Goal: Task Accomplishment & Management: Use online tool/utility

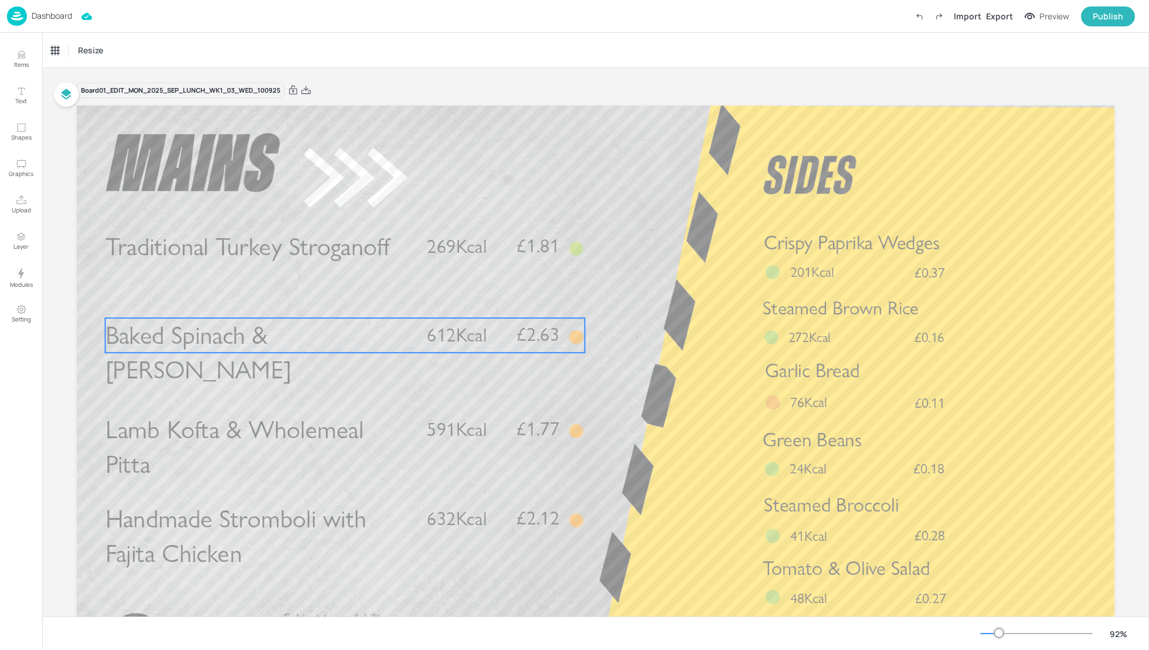
click at [291, 339] on span "Baked Spinach & [PERSON_NAME]" at bounding box center [199, 352] width 186 height 65
click at [82, 57] on div "Baked Spinach & [PERSON_NAME]" at bounding box center [105, 50] width 117 height 20
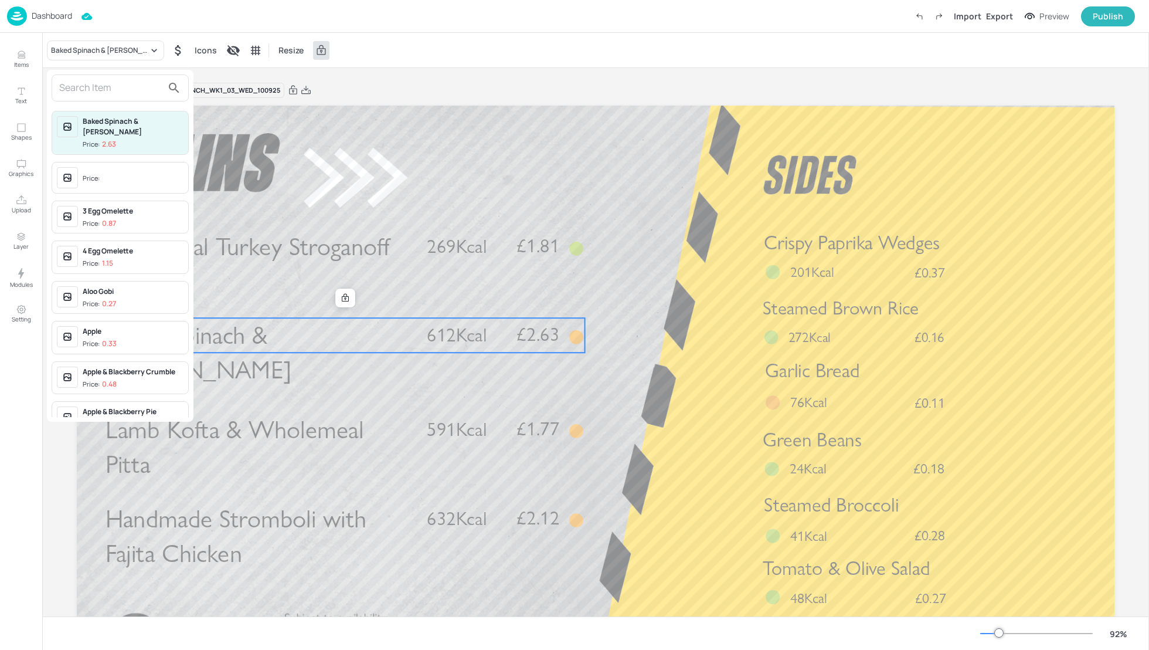
click at [82, 97] on div at bounding box center [120, 87] width 137 height 27
click at [78, 89] on input "text" at bounding box center [110, 88] width 103 height 19
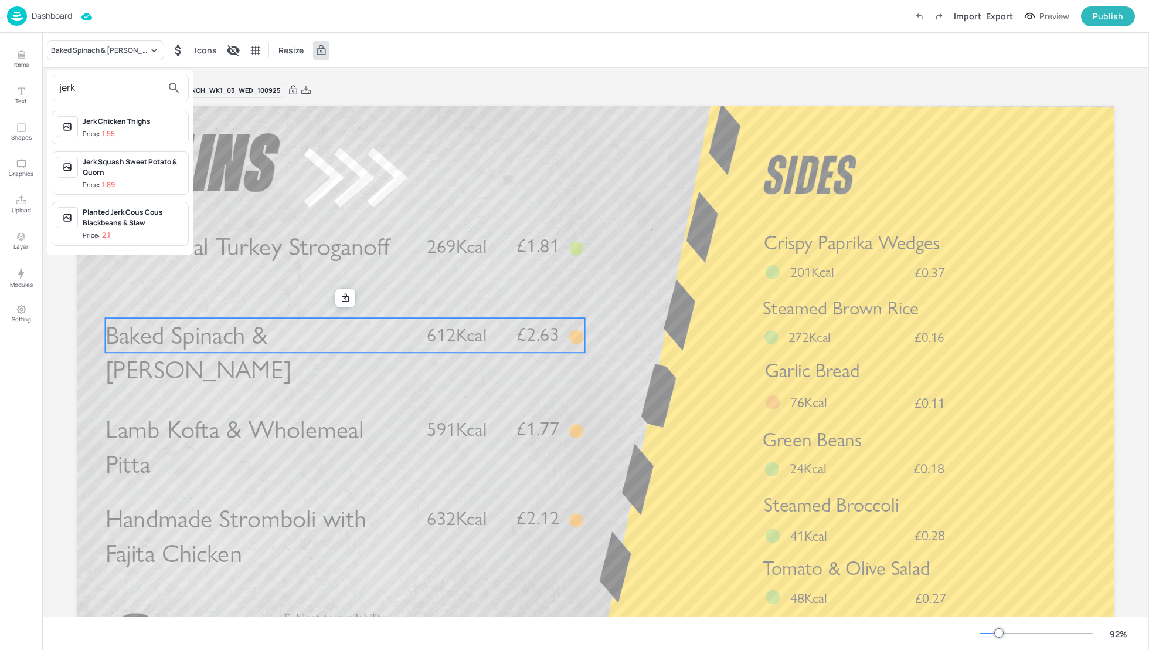
type input "jerk"
click at [123, 120] on div "Jerk Chicken Thighs" at bounding box center [133, 121] width 101 height 11
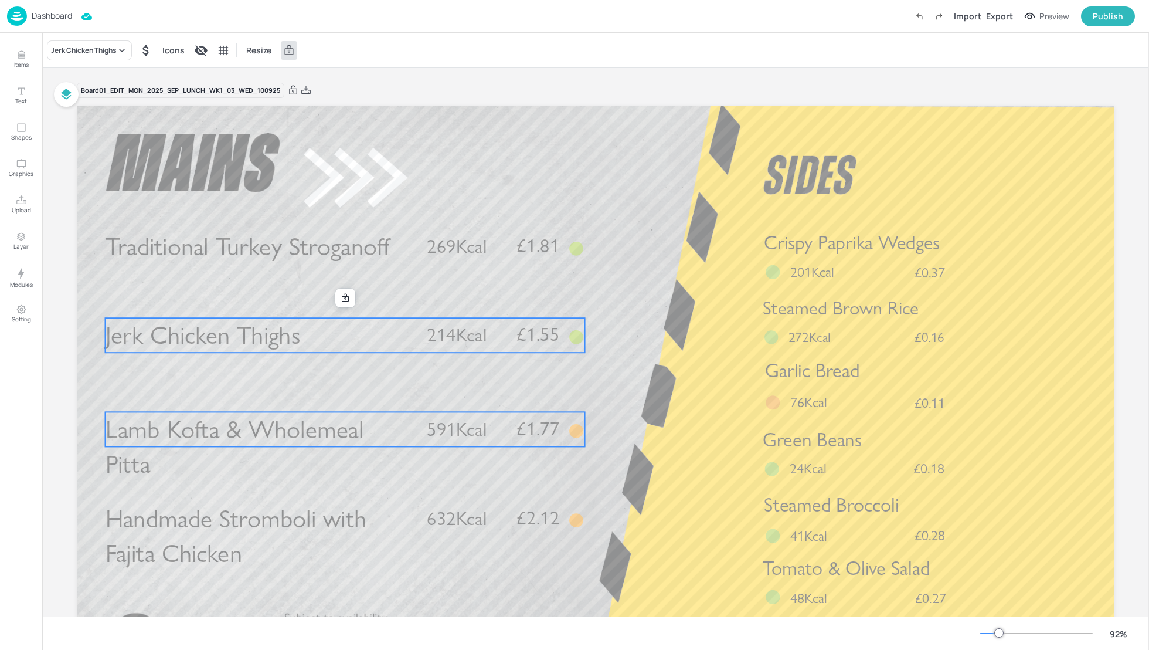
click at [266, 433] on span "Lamb Kofta & Wholemeal Pitta" at bounding box center [235, 446] width 259 height 65
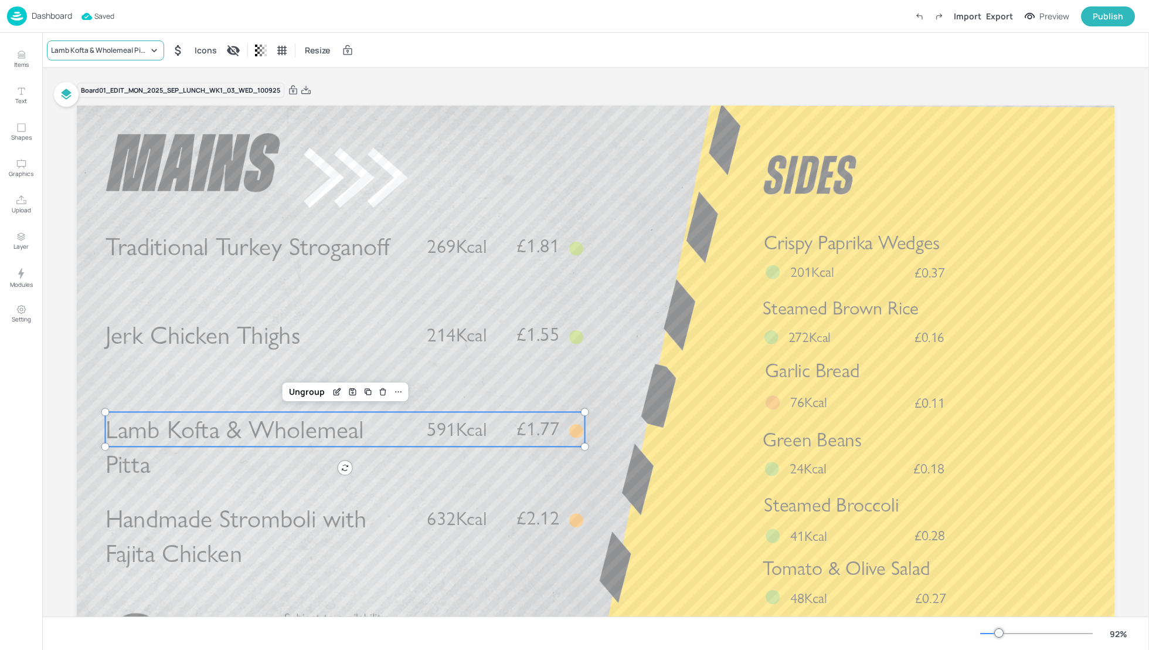
click at [83, 50] on div "Lamb Kofta & Wholemeal Pitta" at bounding box center [99, 50] width 97 height 11
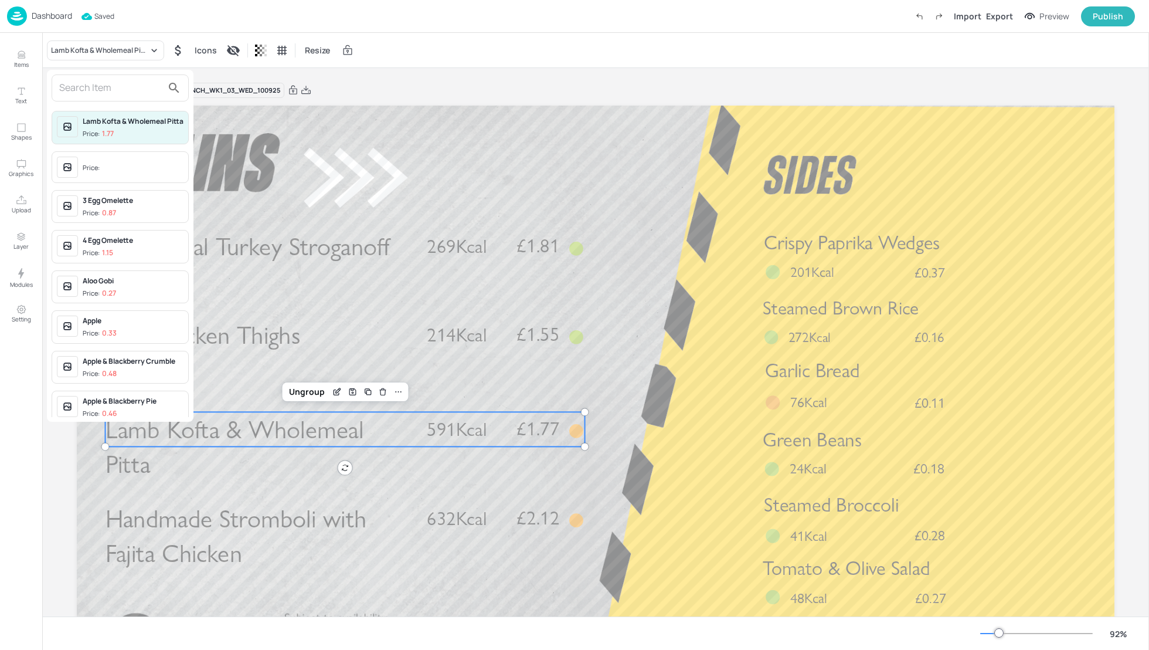
click at [81, 90] on input "text" at bounding box center [110, 88] width 103 height 19
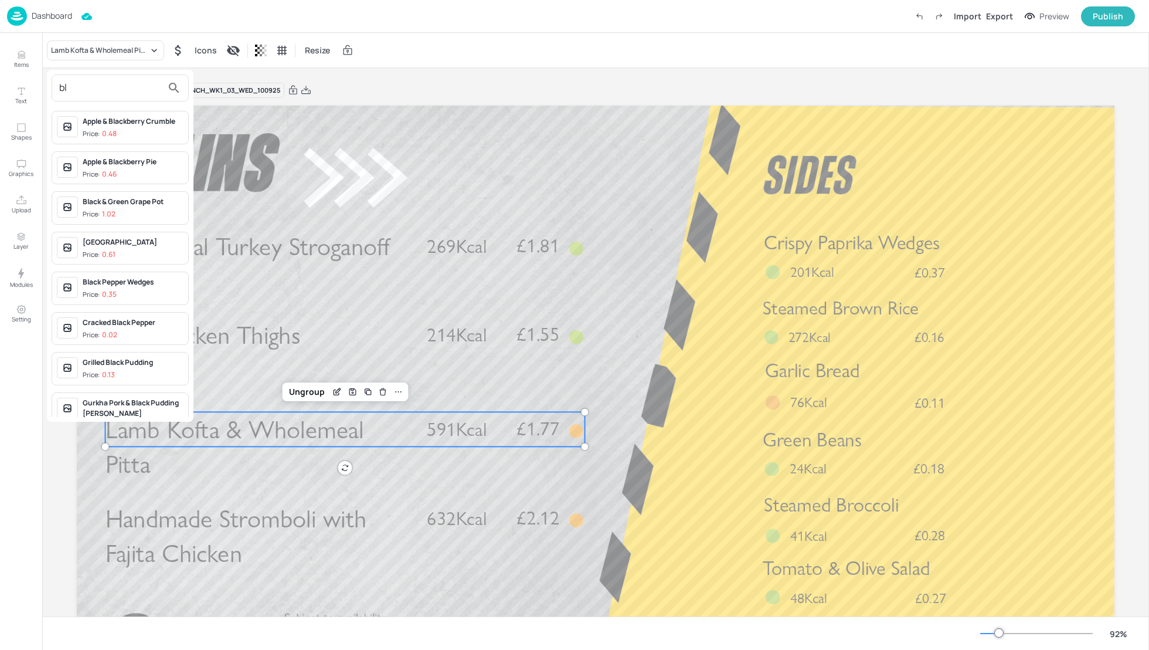
type input "b"
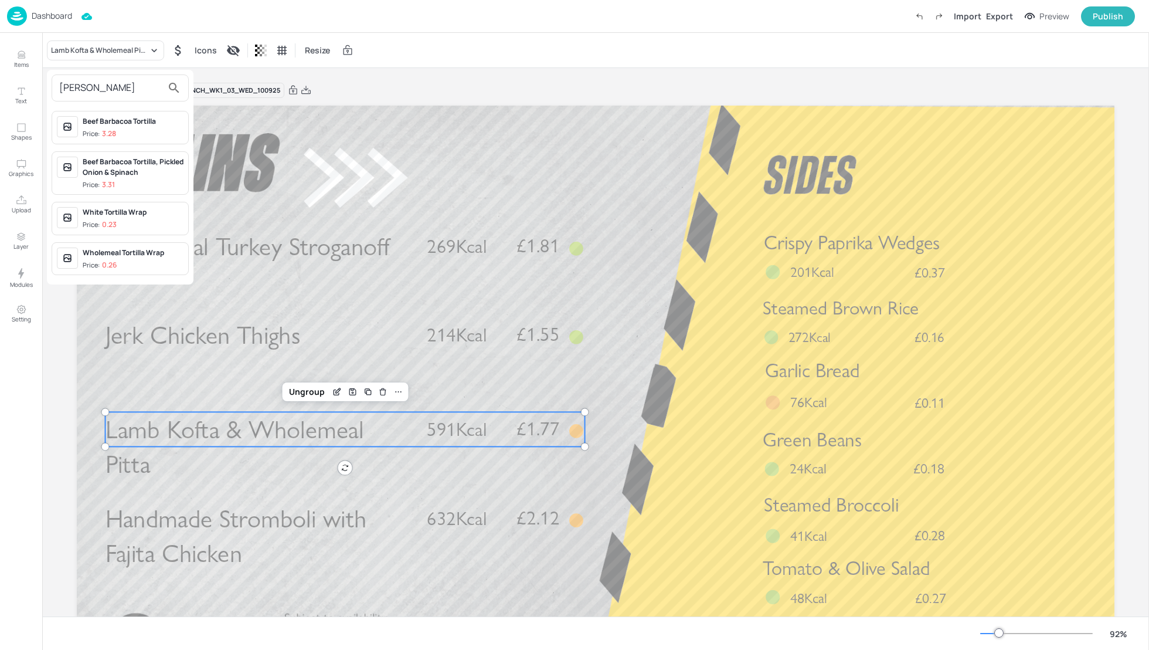
type input "torti"
click at [656, 457] on div at bounding box center [574, 325] width 1149 height 650
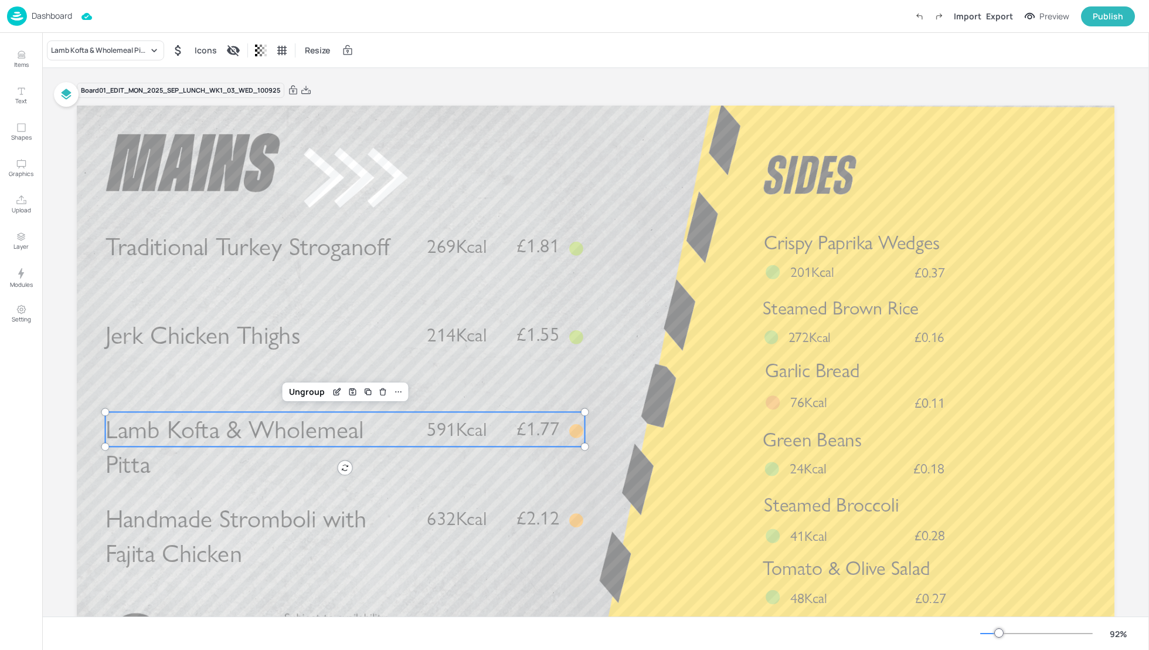
click at [506, 423] on p "£1.77" at bounding box center [528, 428] width 62 height 19
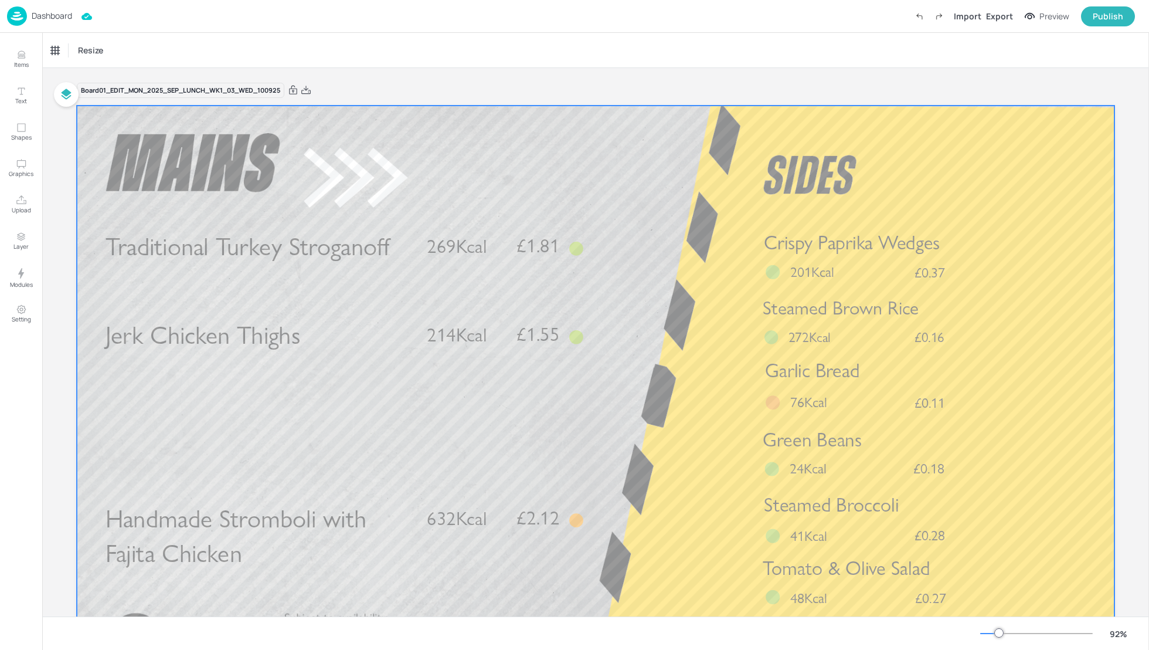
click at [446, 532] on div "Handmade Stromboli with Fajita Chicken £2.12 632Kcal" at bounding box center [346, 518] width 480 height 35
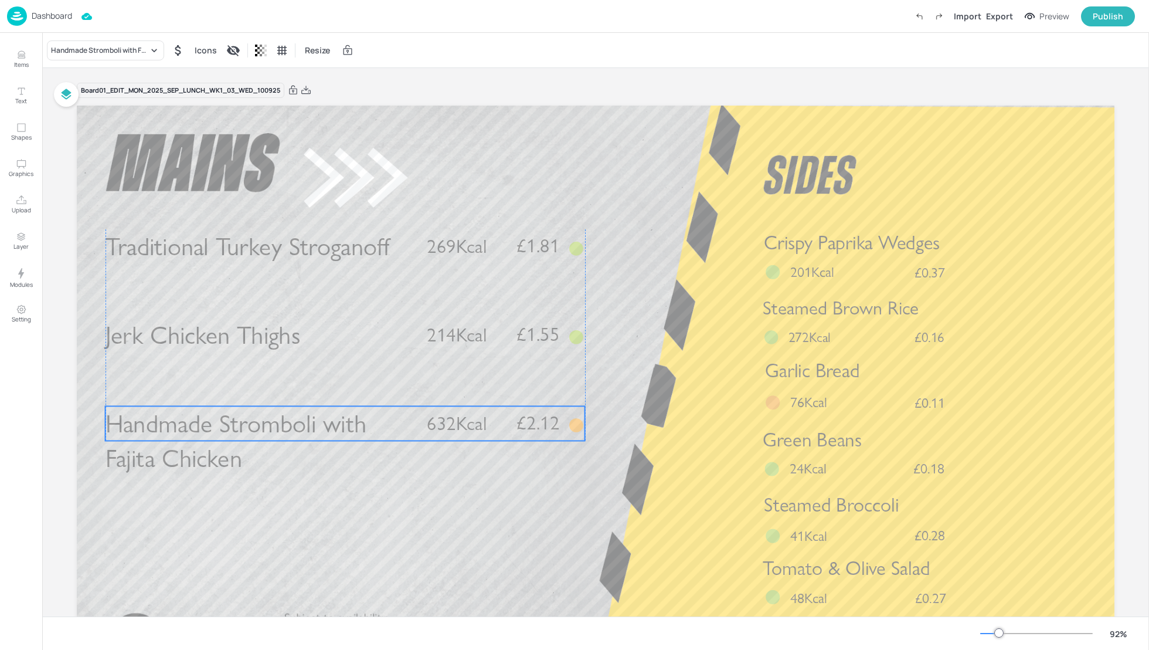
drag, startPoint x: 416, startPoint y: 520, endPoint x: 416, endPoint y: 425, distance: 95.0
click at [416, 425] on div "Handmade Stromboli with Fajita Chicken £2.12 632Kcal" at bounding box center [346, 423] width 480 height 35
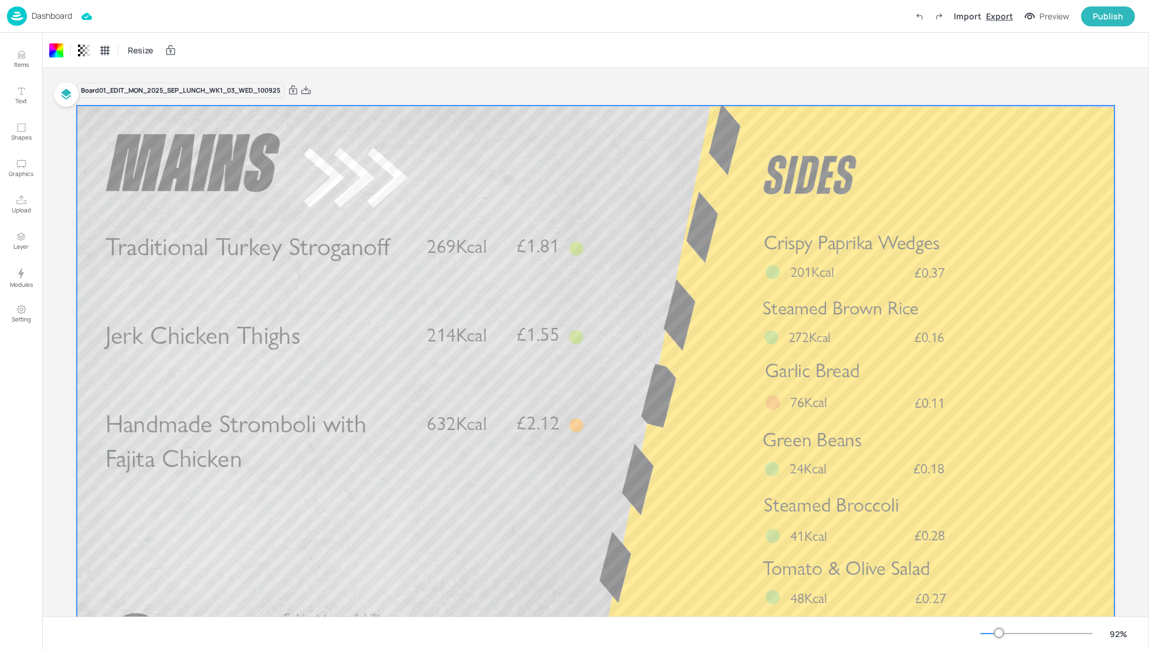
click at [999, 17] on div "Export" at bounding box center [999, 16] width 27 height 12
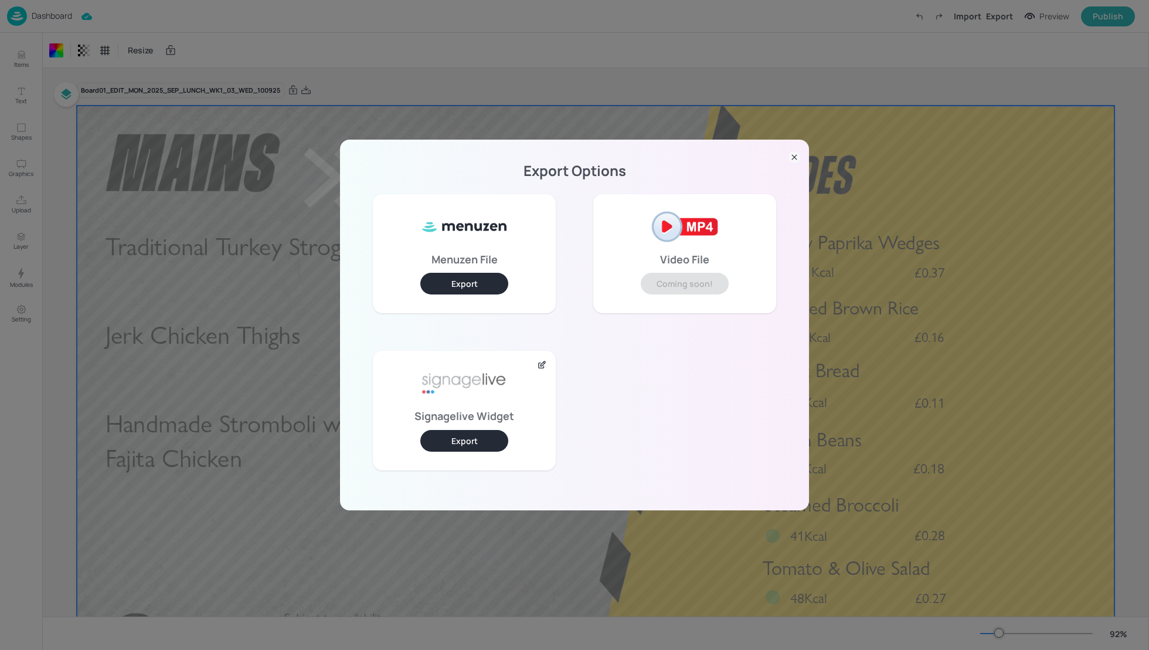
click at [500, 443] on button "Export" at bounding box center [464, 441] width 88 height 22
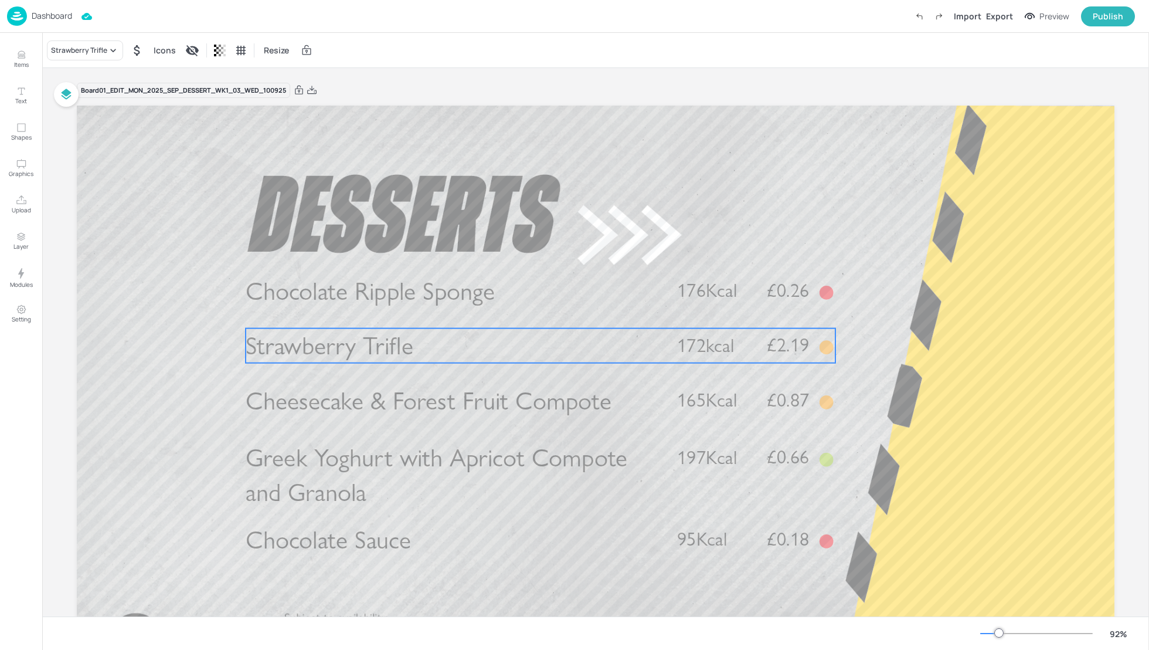
click at [436, 337] on p "Strawberry Trifle" at bounding box center [452, 345] width 412 height 35
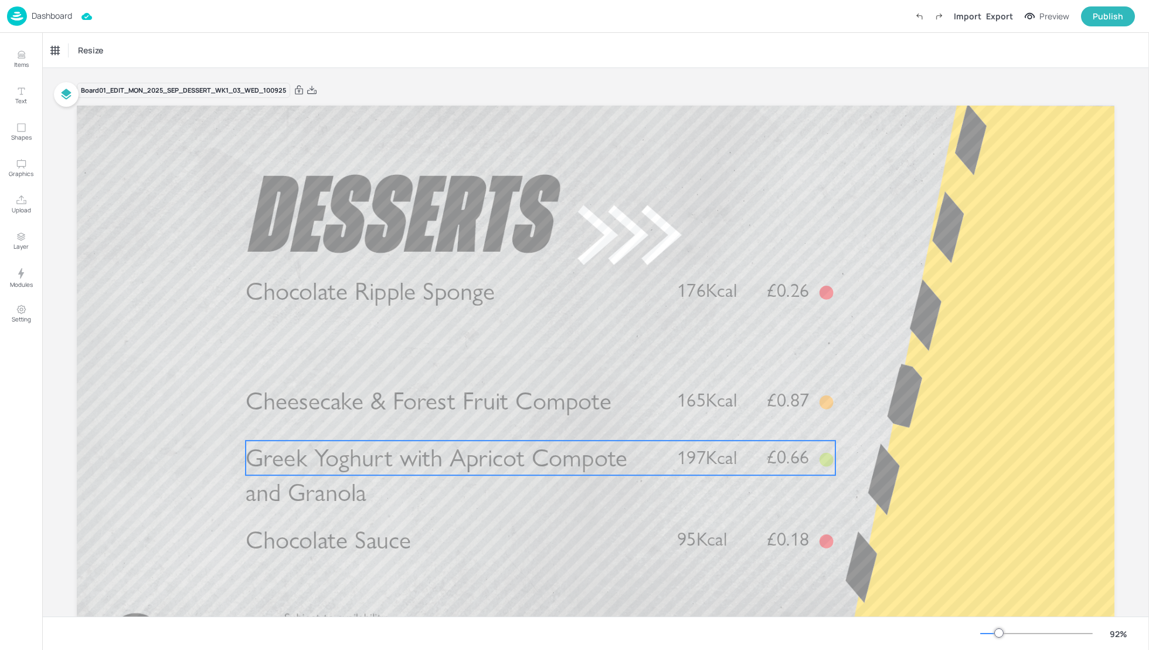
click at [443, 454] on span "Greek Yoghurt with Apricot Compote and Granola" at bounding box center [437, 475] width 382 height 65
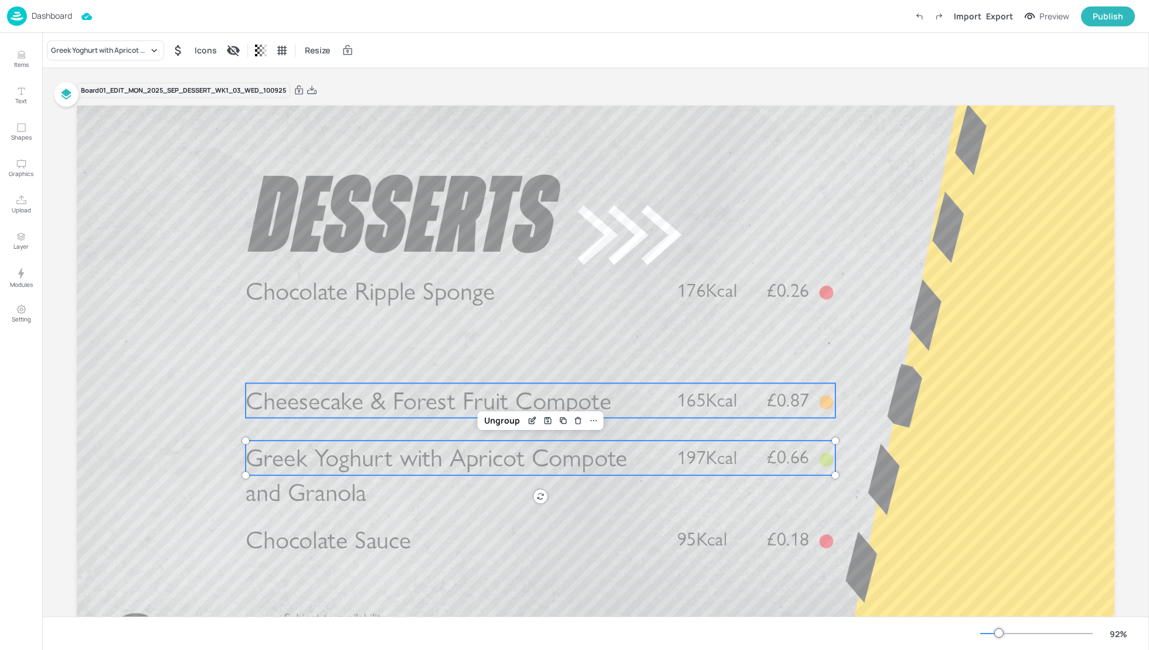
click at [393, 409] on span "Cheesecake & Forest Fruit Compote" at bounding box center [429, 400] width 366 height 30
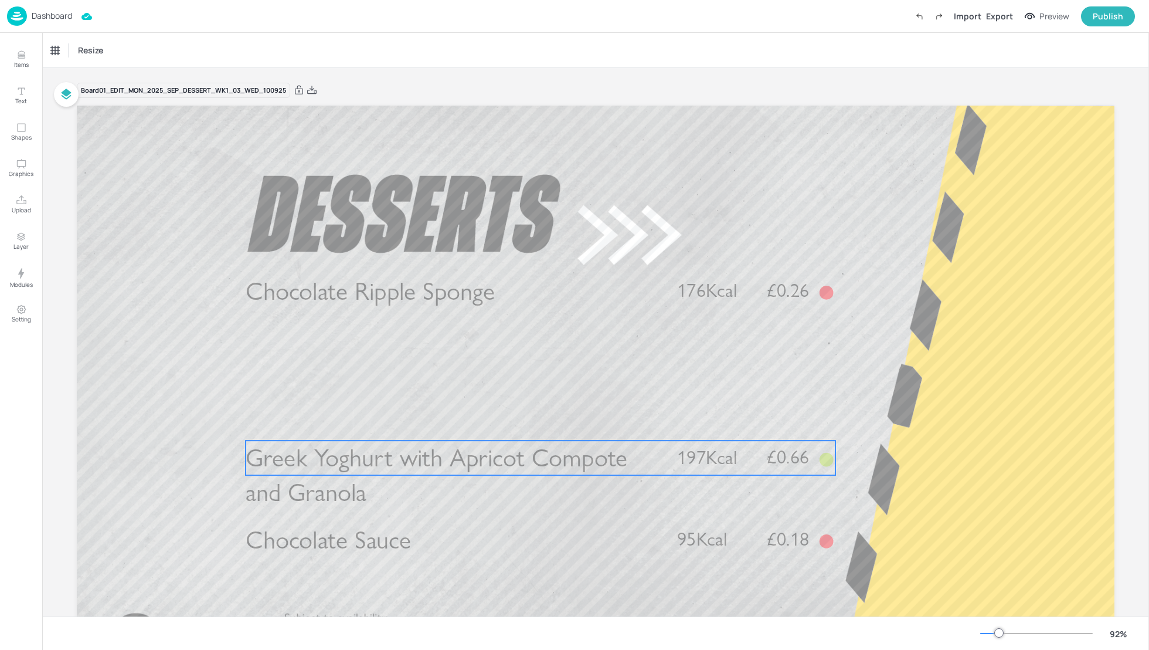
click at [404, 452] on span "Greek Yoghurt with Apricot Compote and Granola" at bounding box center [437, 475] width 382 height 65
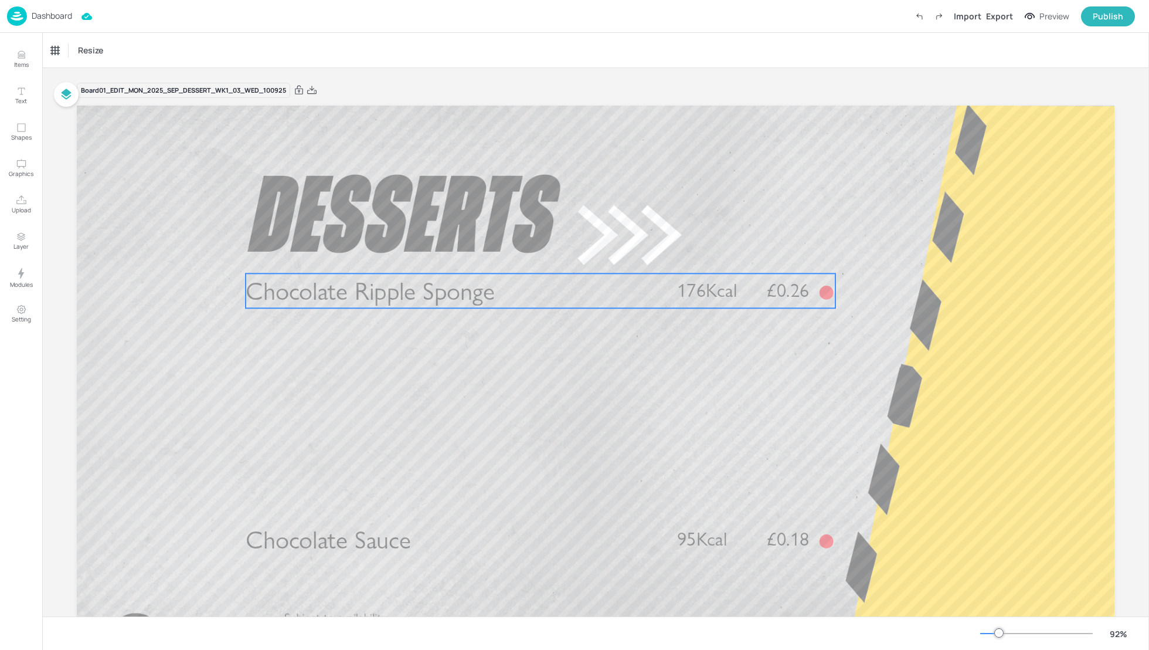
click at [359, 296] on span "Chocolate Ripple Sponge" at bounding box center [370, 291] width 249 height 30
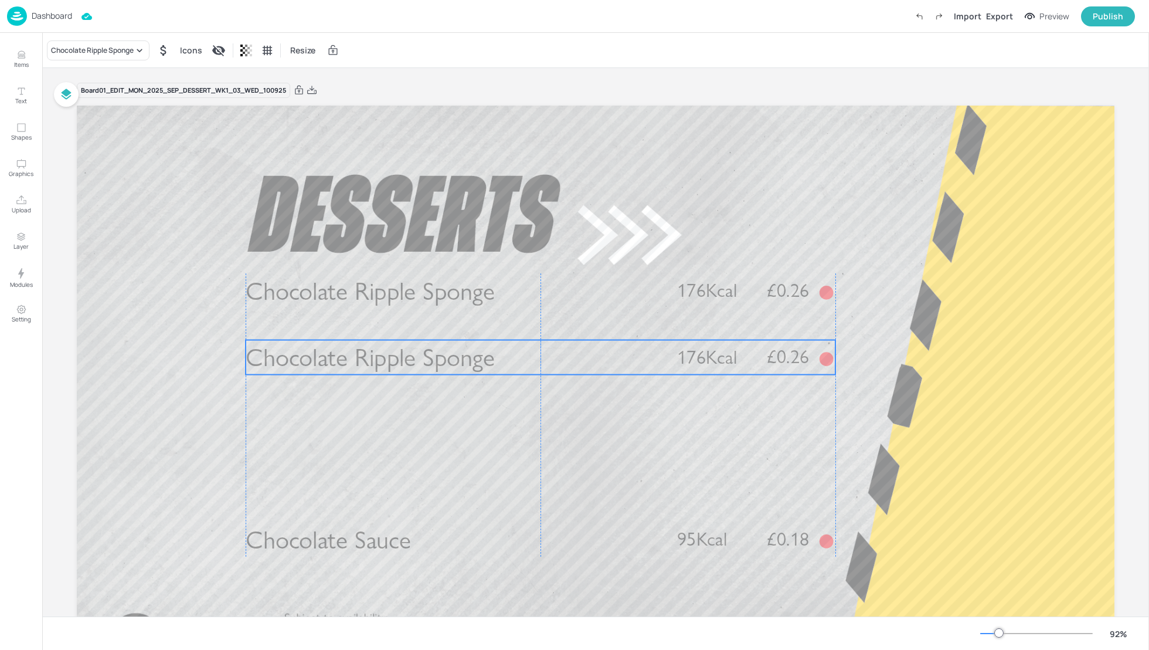
drag, startPoint x: 368, startPoint y: 300, endPoint x: 363, endPoint y: 361, distance: 61.2
click at [363, 361] on span "Chocolate Ripple Sponge" at bounding box center [370, 357] width 249 height 30
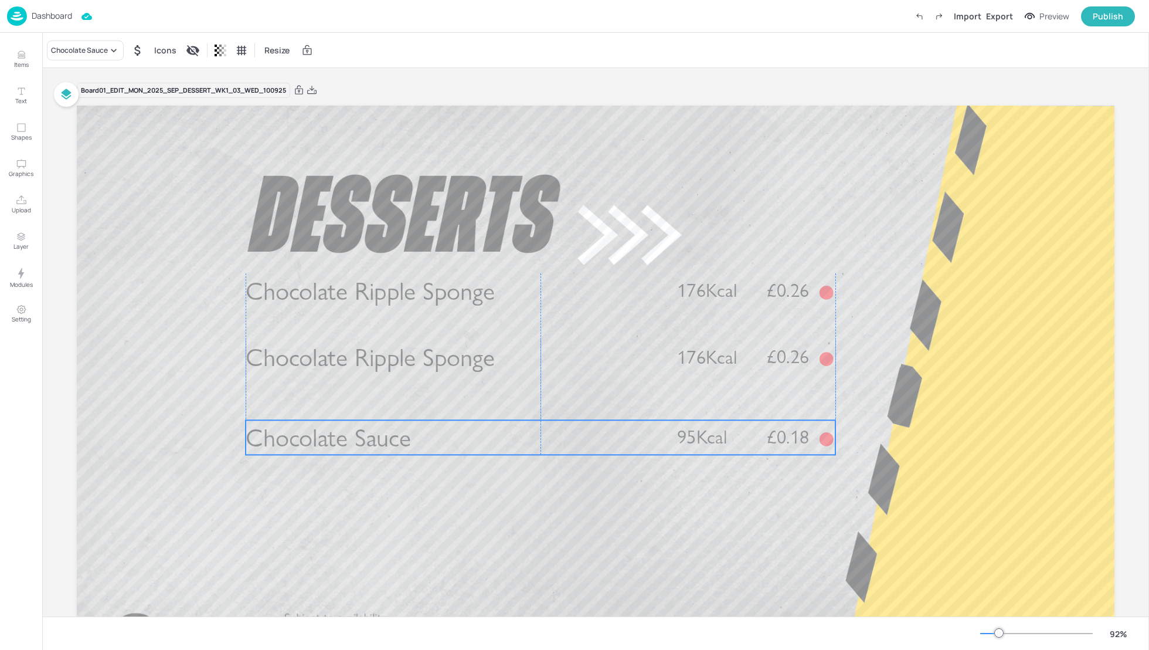
drag, startPoint x: 410, startPoint y: 543, endPoint x: 410, endPoint y: 441, distance: 102.0
click at [410, 441] on p "Chocolate Sauce" at bounding box center [452, 437] width 412 height 35
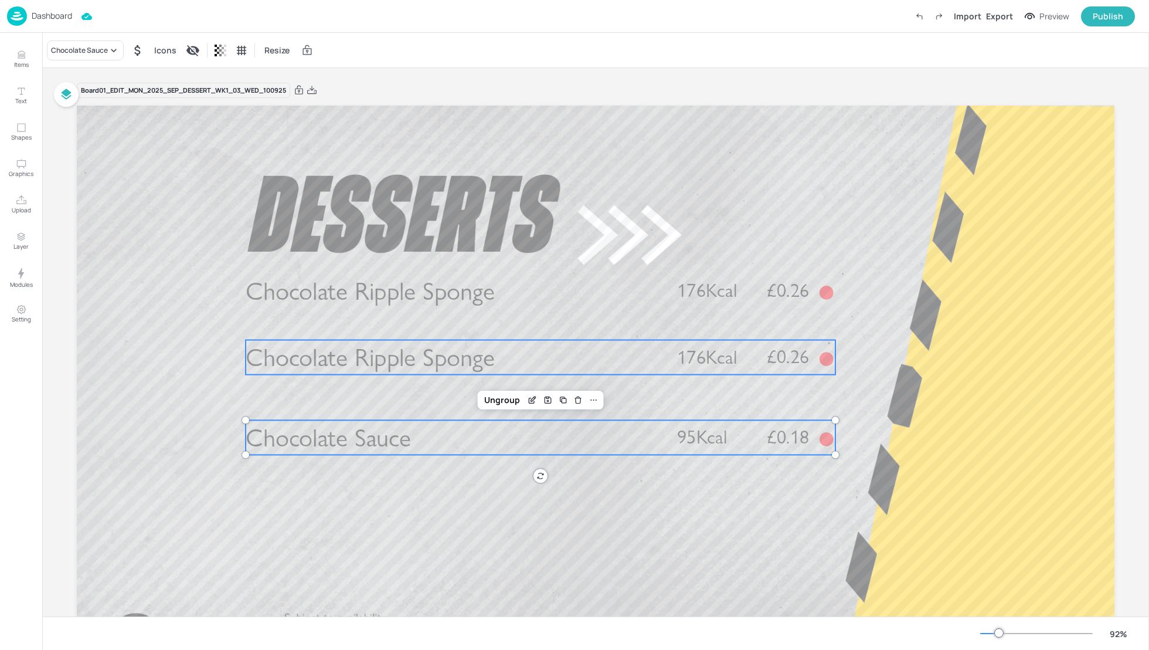
click at [369, 366] on span "Chocolate Ripple Sponge" at bounding box center [370, 357] width 249 height 30
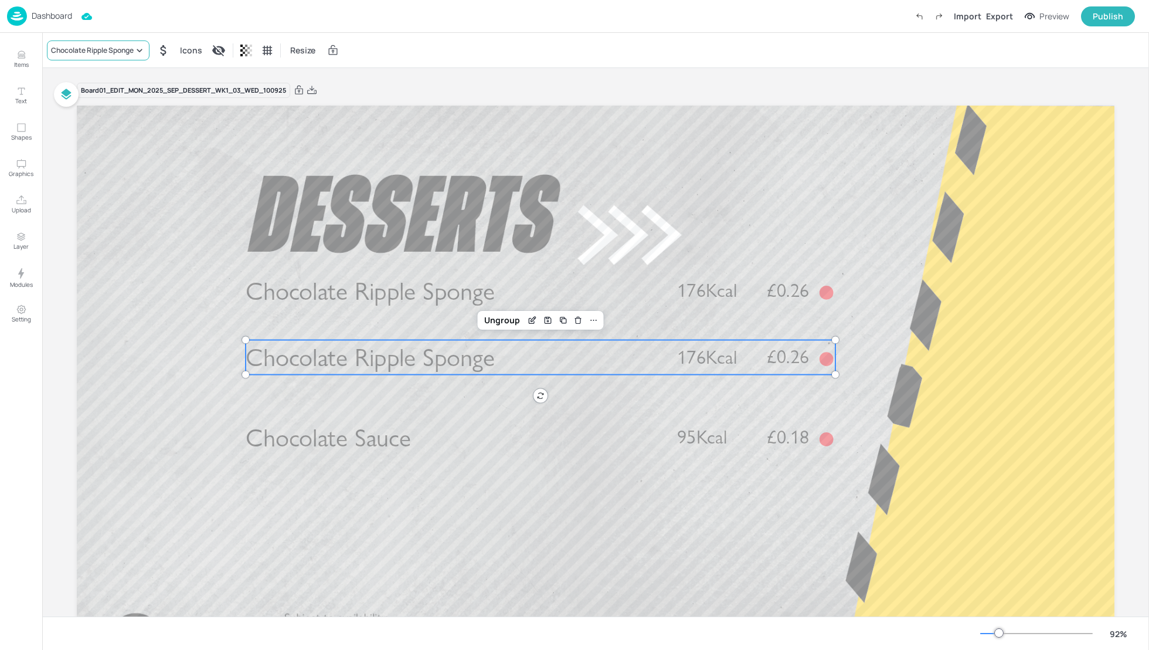
click at [97, 53] on div "Chocolate Ripple Sponge" at bounding box center [92, 50] width 83 height 11
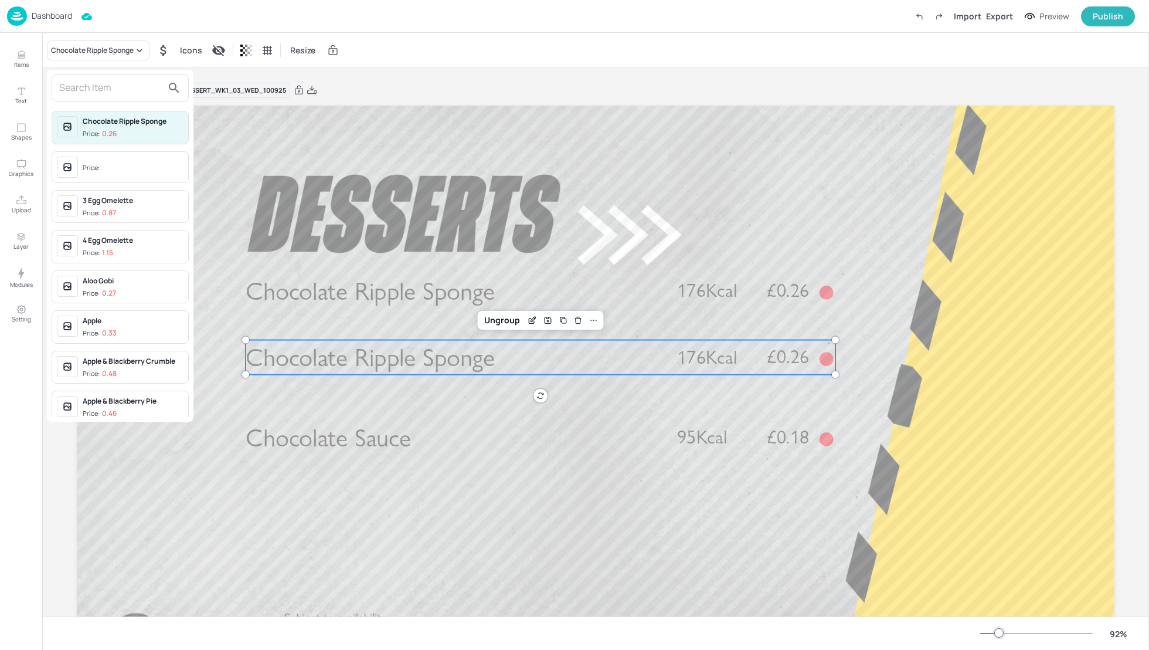
click at [94, 85] on input "text" at bounding box center [110, 88] width 103 height 19
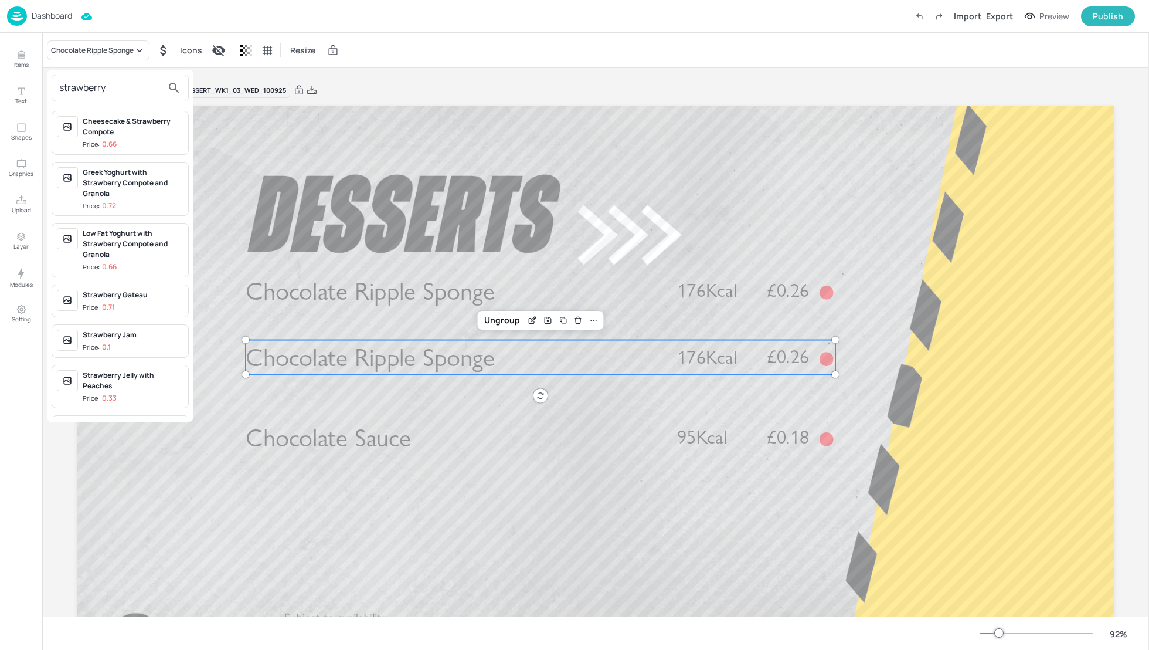
type input "strawberry"
click at [114, 239] on div "Low Fat Yoghurt with Strawberry Compote and Granola" at bounding box center [133, 244] width 101 height 32
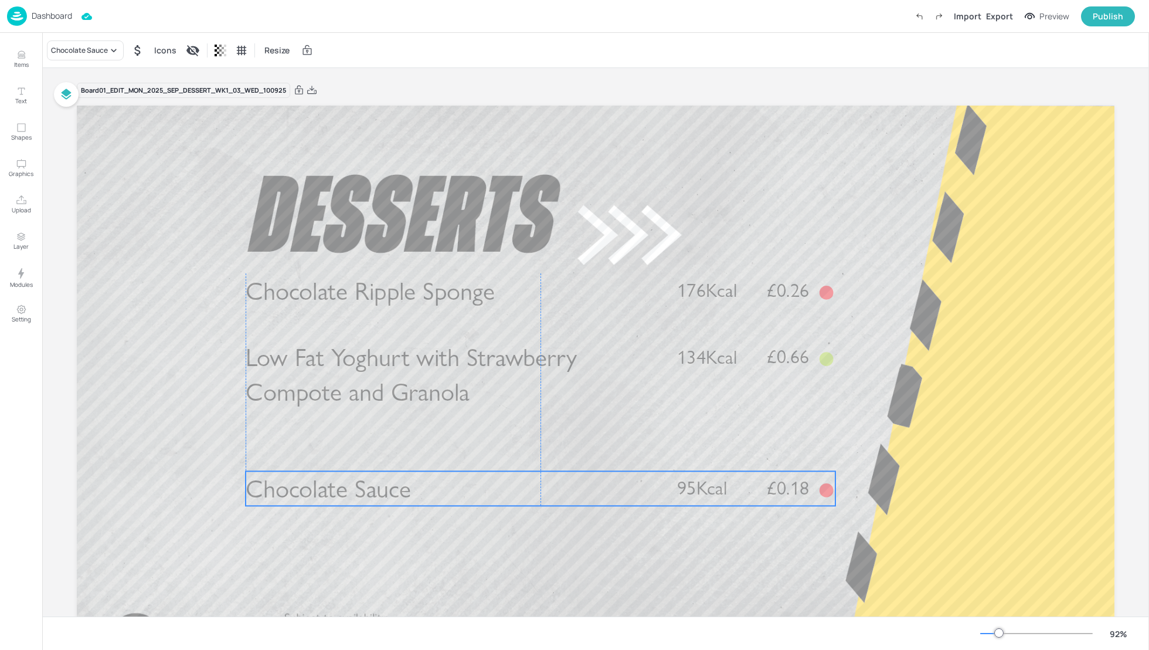
drag, startPoint x: 453, startPoint y: 433, endPoint x: 451, endPoint y: 495, distance: 62.2
click at [451, 495] on p "Chocolate Sauce" at bounding box center [452, 488] width 412 height 35
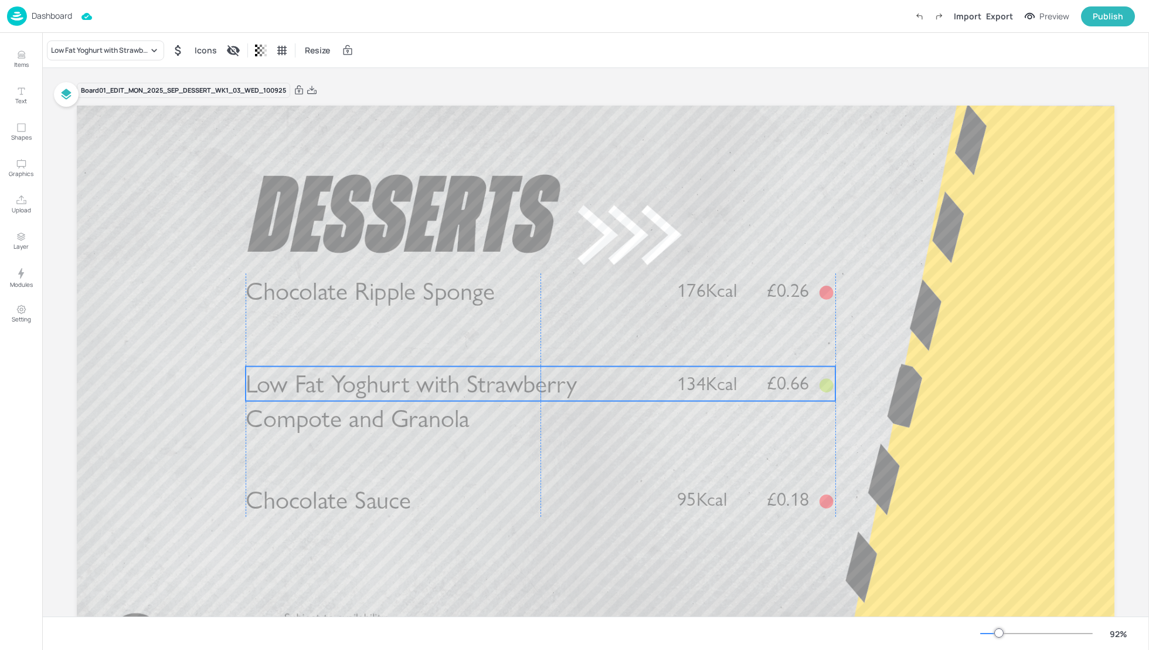
drag, startPoint x: 404, startPoint y: 374, endPoint x: 404, endPoint y: 400, distance: 25.8
click at [404, 400] on span "Low Fat Yoghurt with Strawberry Compote and Granola" at bounding box center [411, 400] width 331 height 65
click at [1007, 19] on div "Export" at bounding box center [999, 16] width 27 height 12
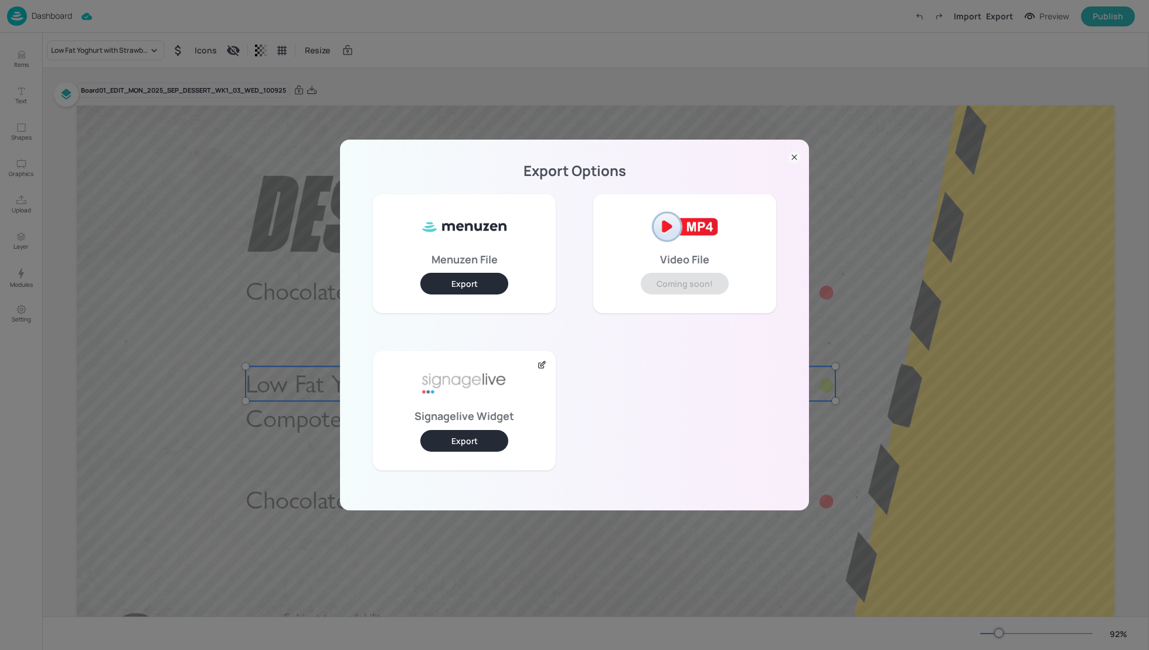
click at [484, 435] on button "Export" at bounding box center [464, 441] width 88 height 22
